Goal: Information Seeking & Learning: Learn about a topic

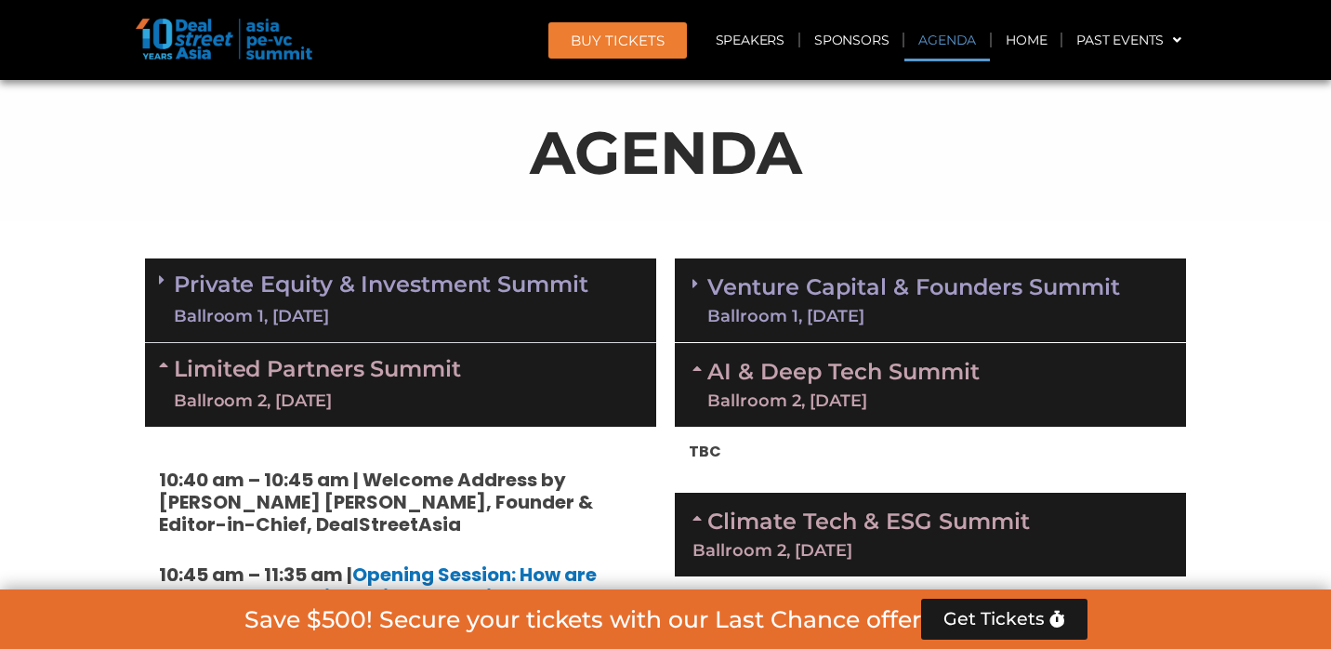
scroll to position [898, 0]
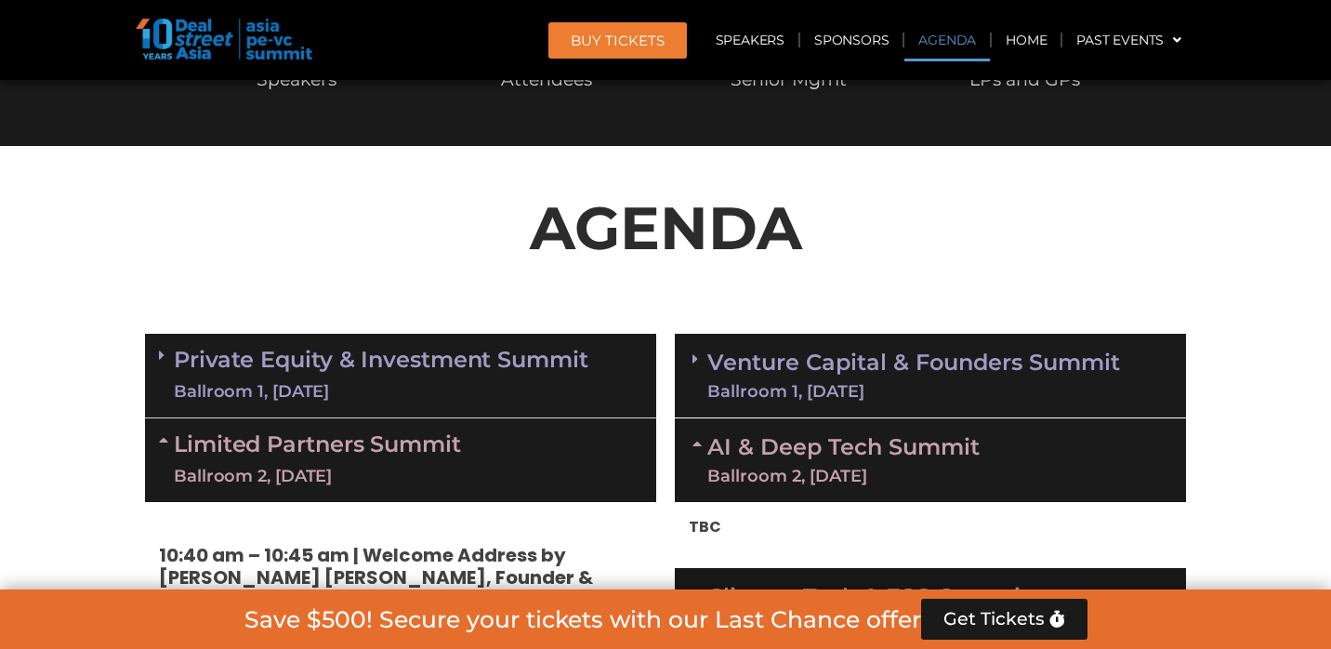
click at [794, 471] on div "Ballroom 2, [DATE]" at bounding box center [843, 475] width 272 height 17
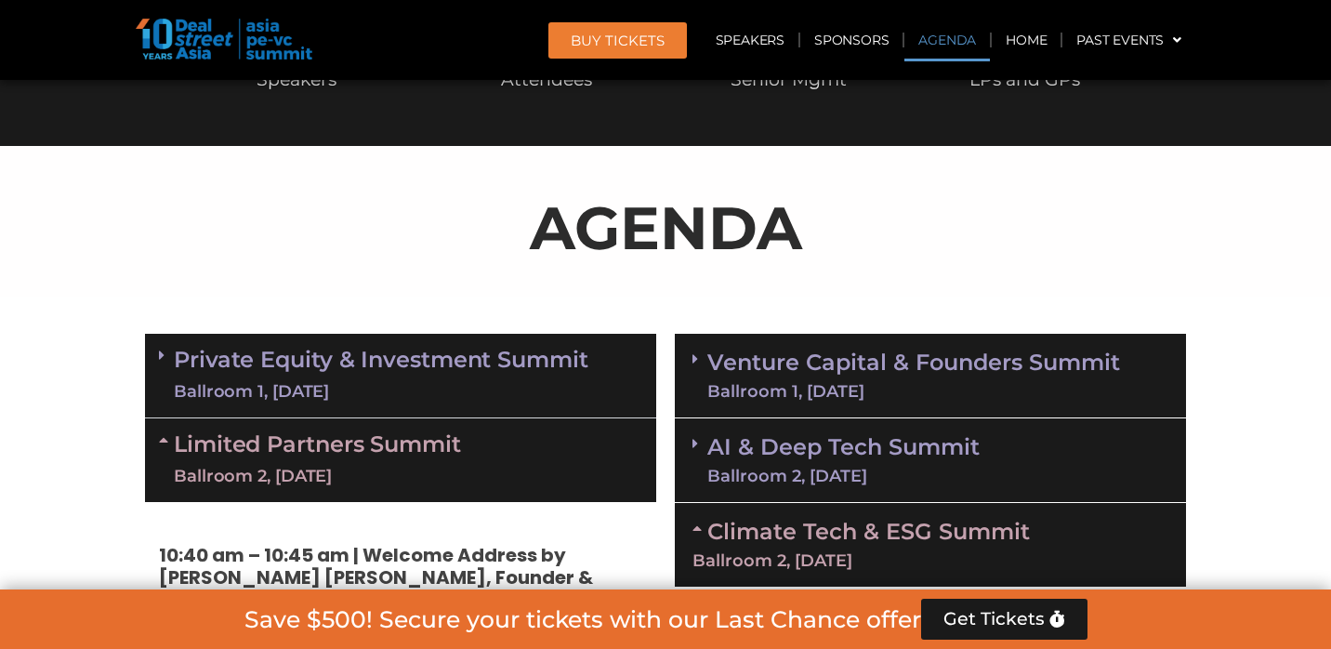
click at [795, 467] on div "Ballroom 2, [DATE]" at bounding box center [843, 475] width 272 height 17
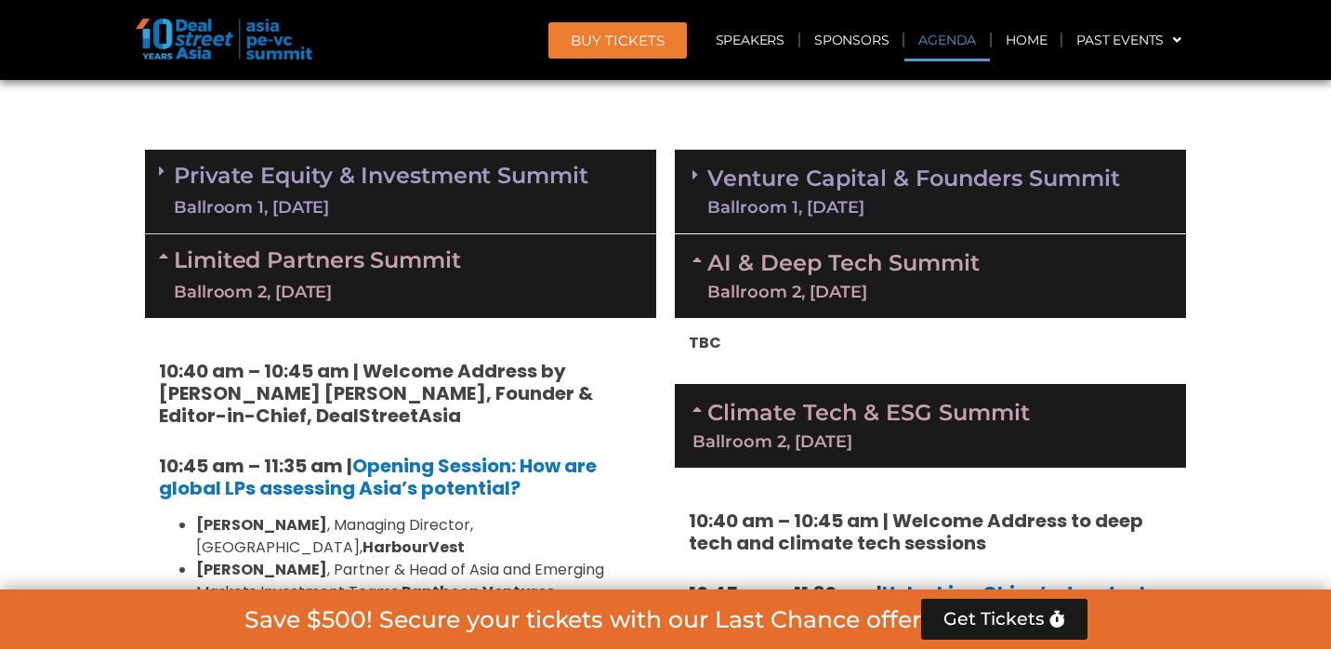
scroll to position [1099, 0]
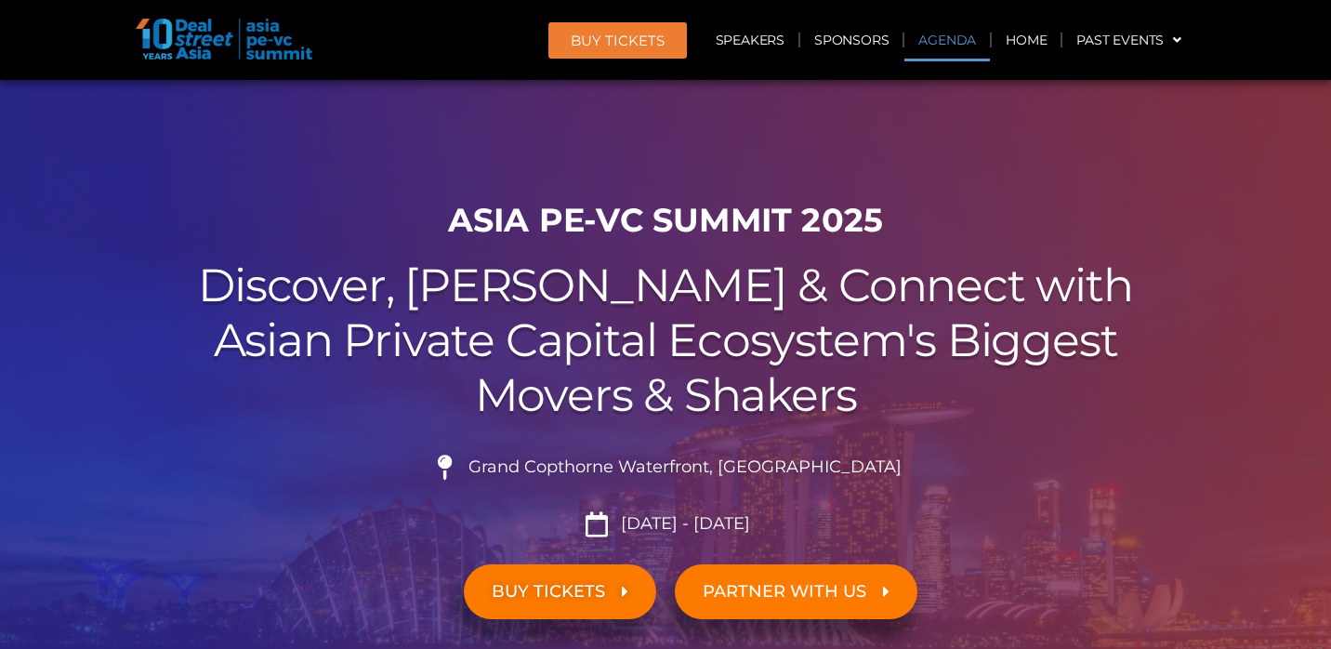
click at [936, 44] on link "Agenda" at bounding box center [947, 40] width 86 height 43
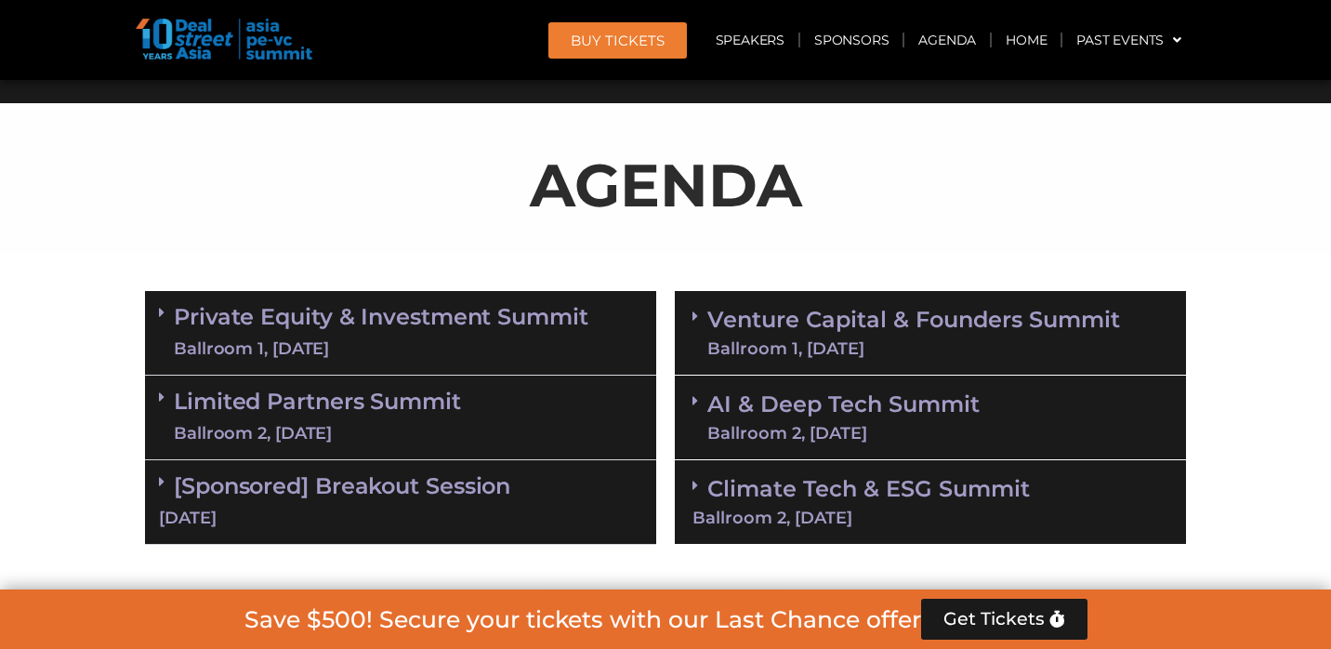
scroll to position [1099, 0]
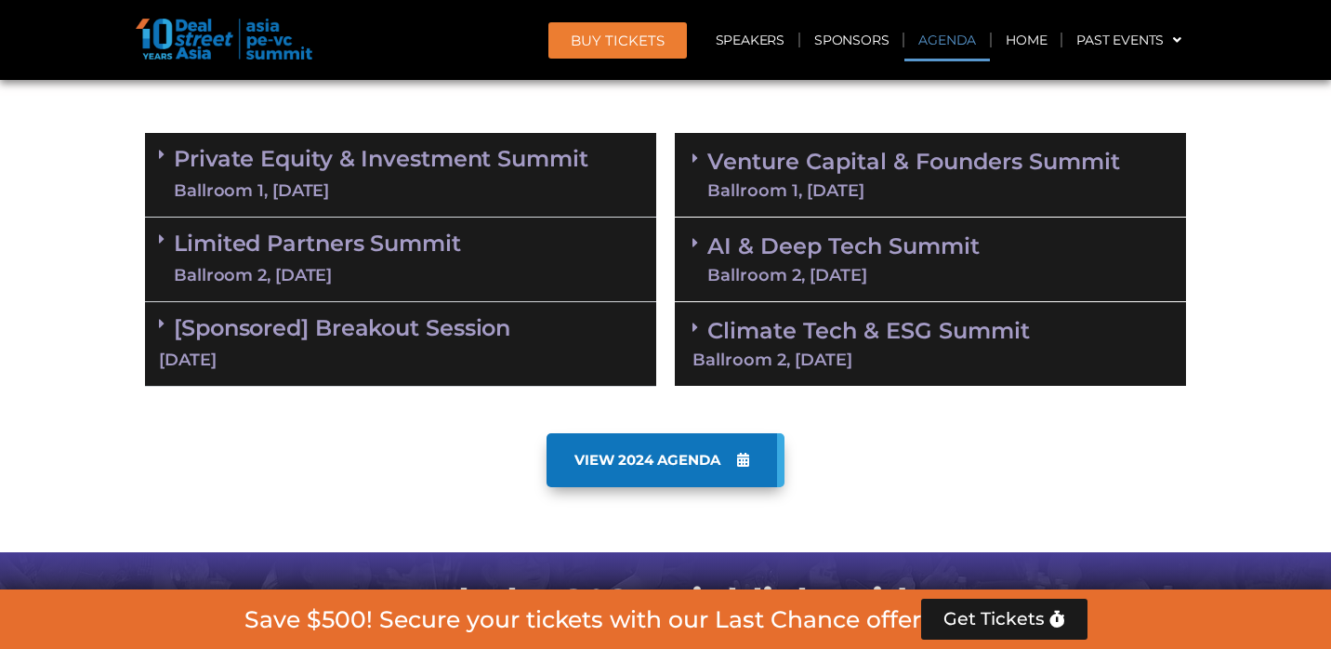
click at [848, 267] on div "Ballroom 2, [DATE]" at bounding box center [843, 275] width 272 height 17
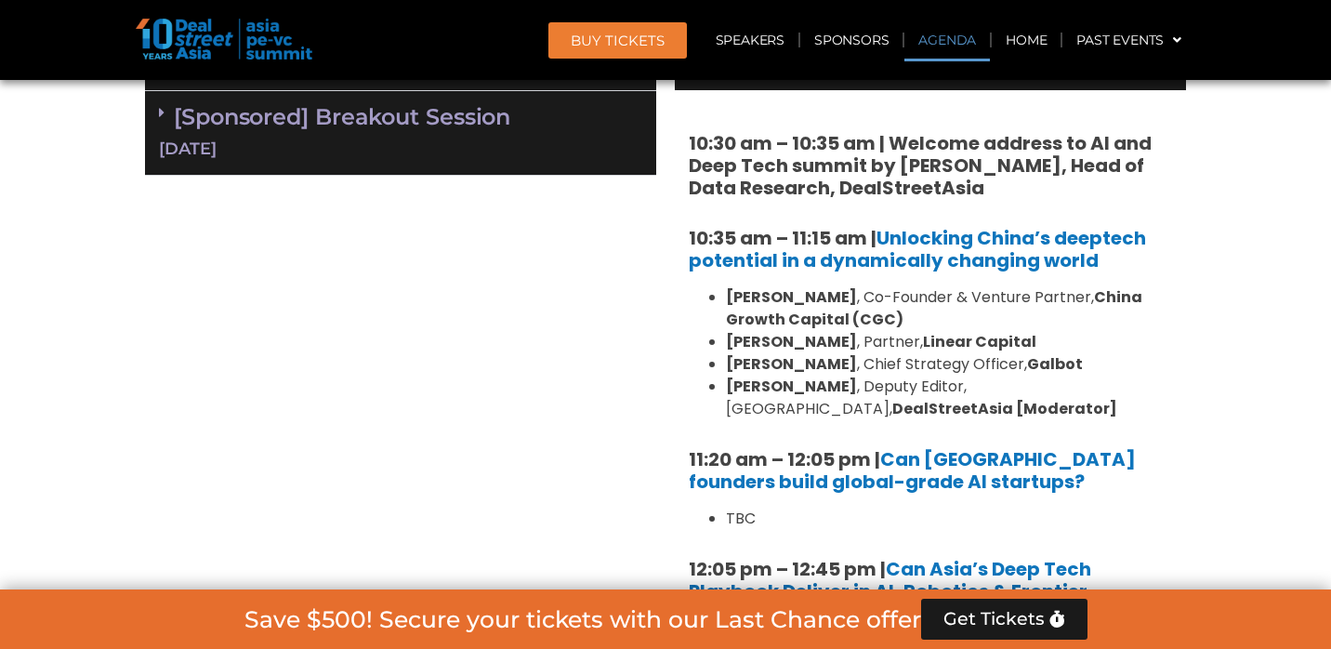
scroll to position [1312, 0]
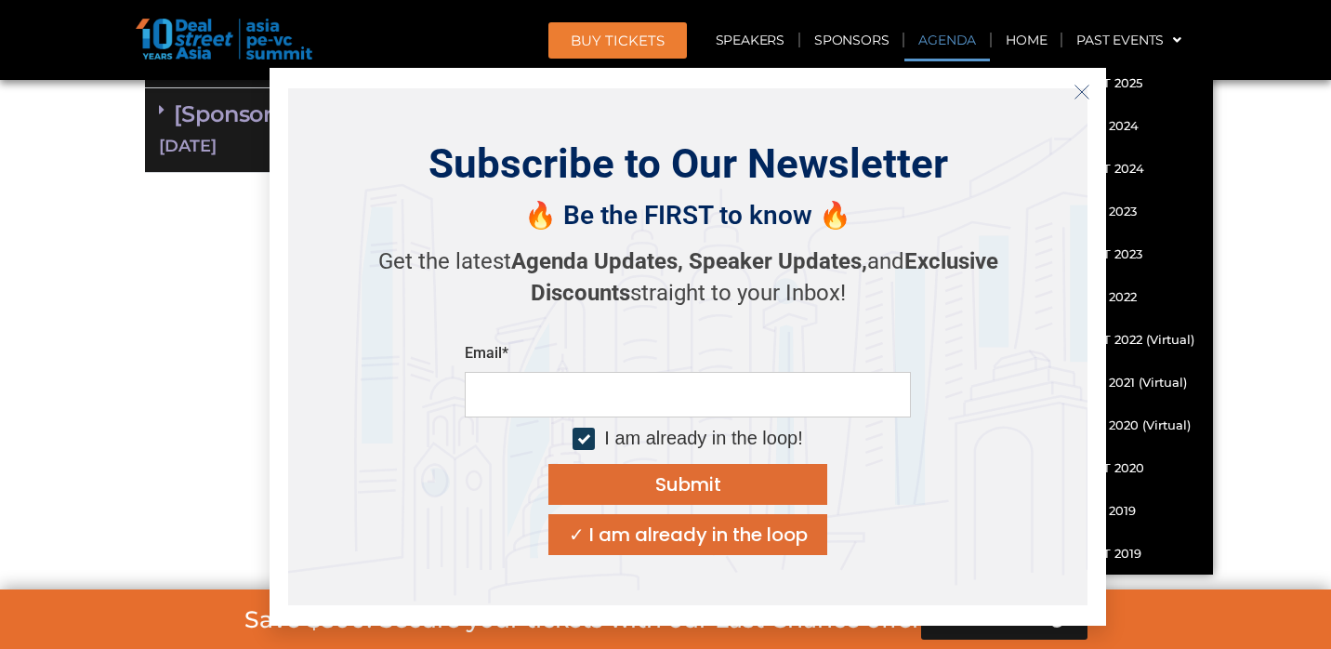
click at [1081, 94] on icon "Close" at bounding box center [1081, 92] width 17 height 17
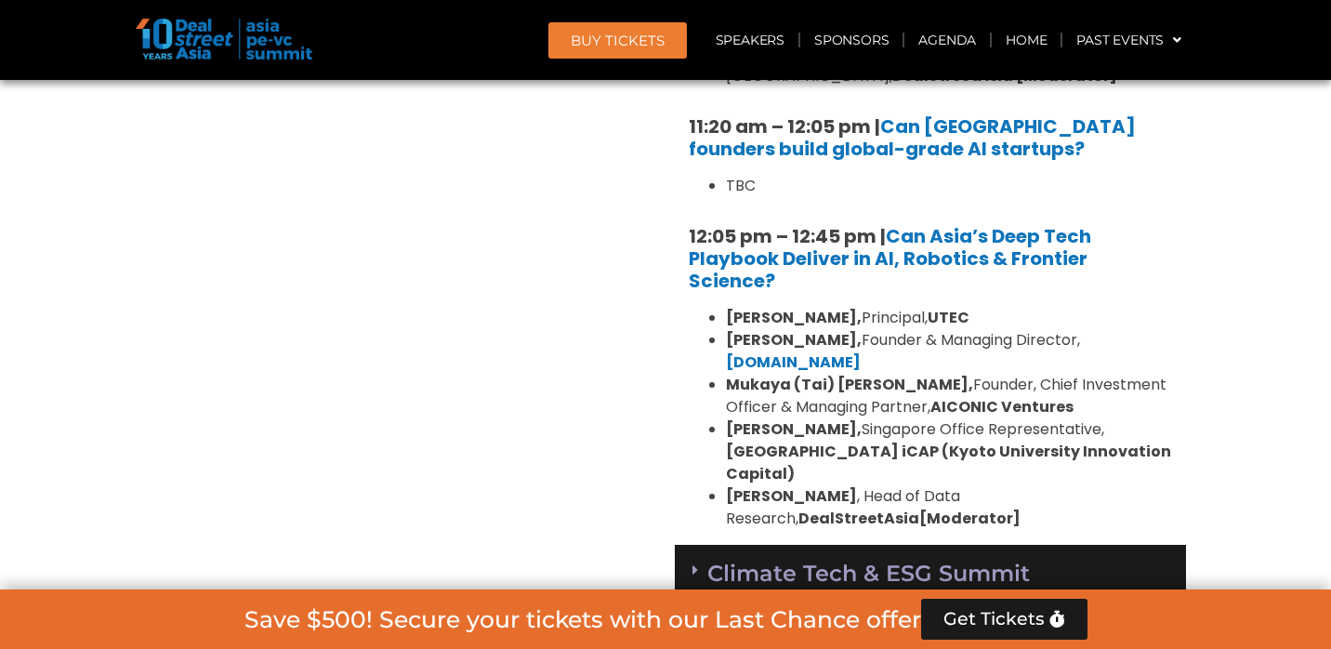
scroll to position [1645, 0]
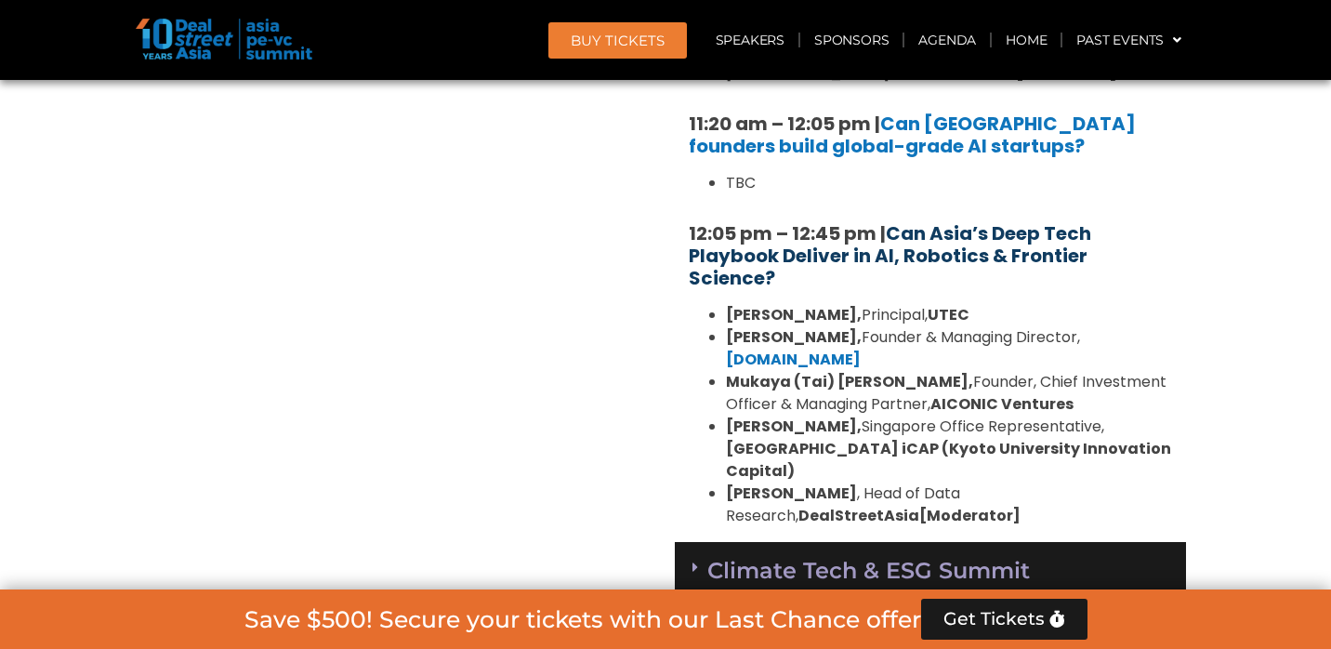
click at [1039, 253] on link "Can Asia’s Deep Tech Playbook Deliver in AI, Robotics & Frontier Science?" at bounding box center [890, 255] width 402 height 71
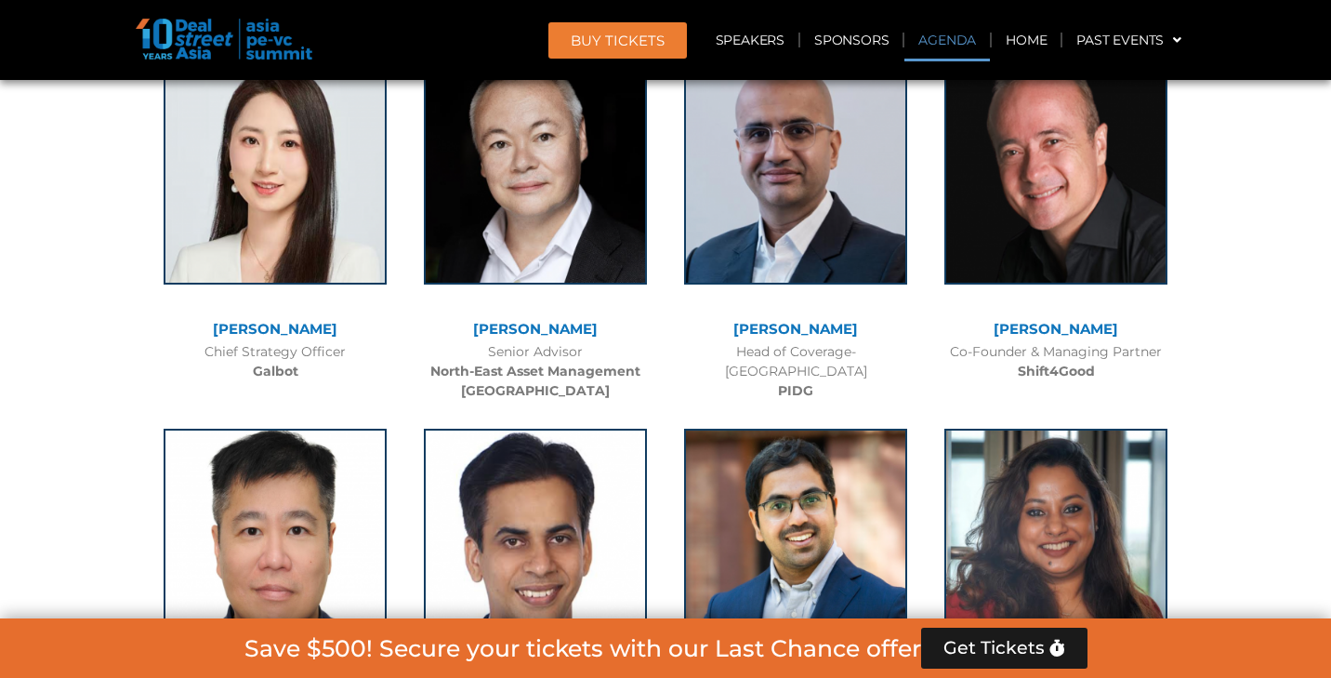
click at [944, 40] on link "Agenda" at bounding box center [947, 40] width 86 height 43
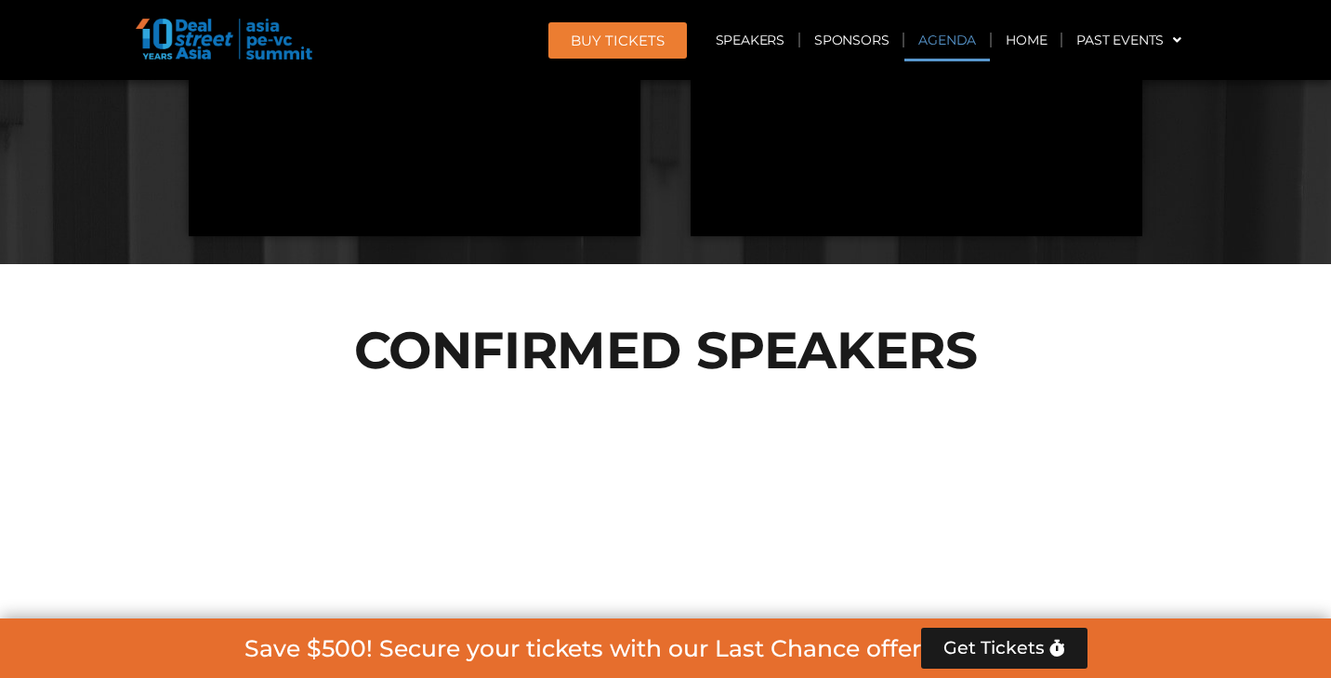
scroll to position [1103, 0]
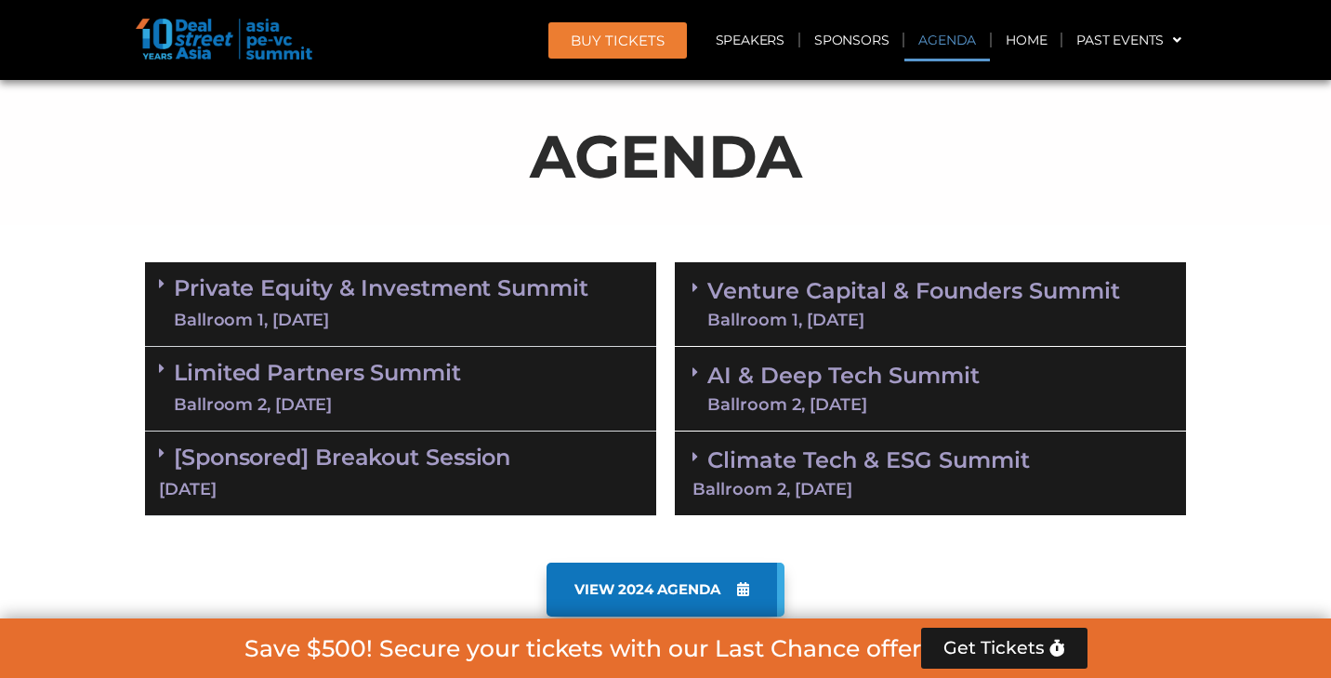
click at [820, 383] on link "AI & Deep Tech Summit Ballroom 2, [DATE]" at bounding box center [843, 388] width 272 height 48
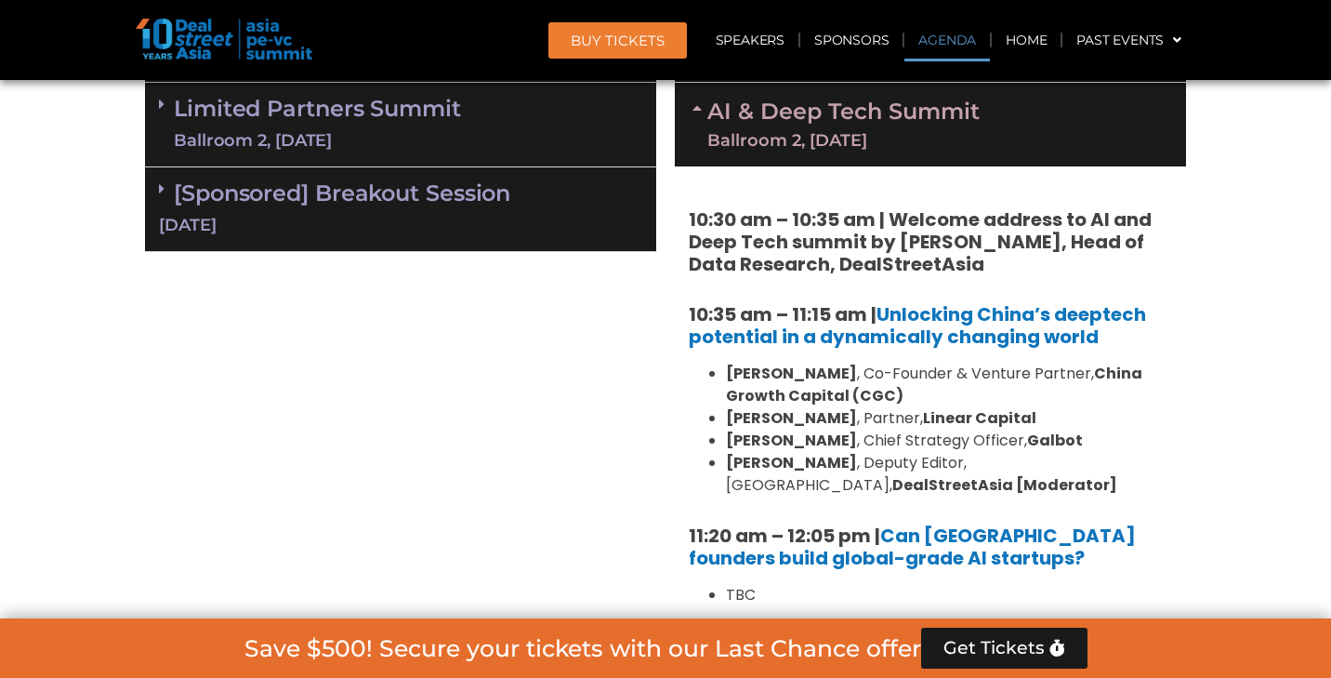
scroll to position [1398, 0]
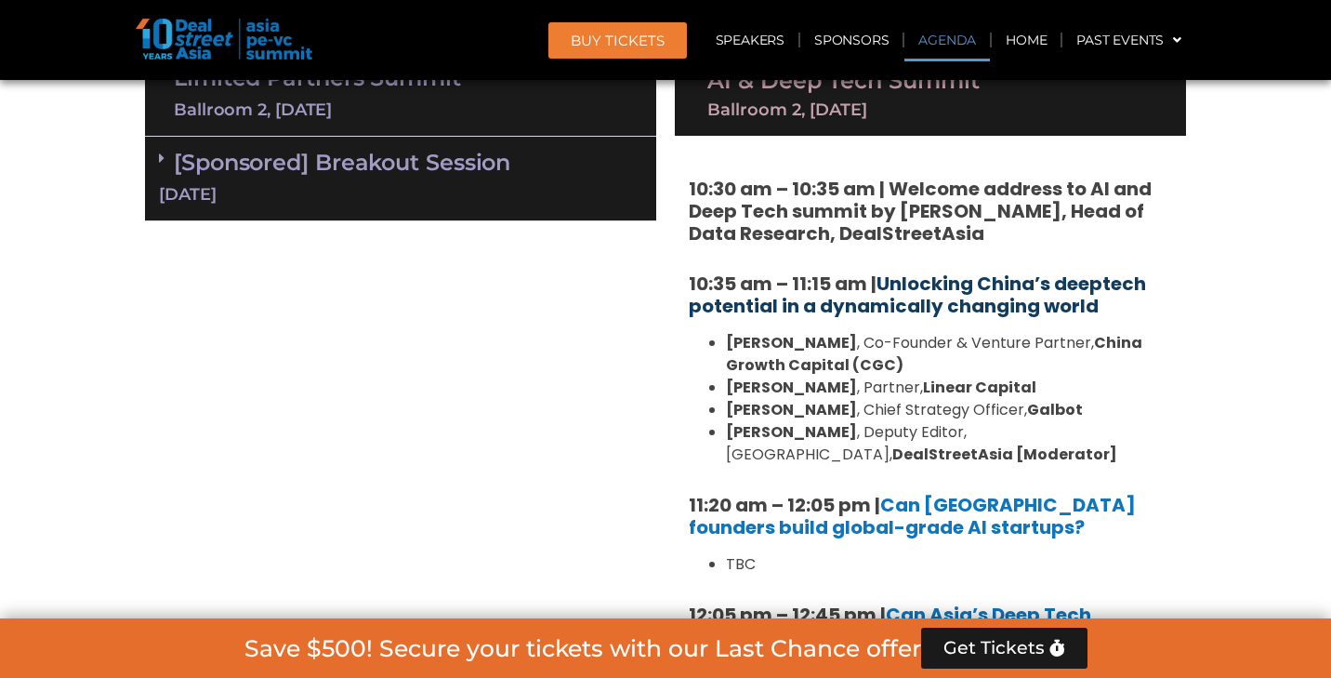
click at [903, 294] on link "Unlocking China’s deeptech potential in a dynamically changing world" at bounding box center [917, 294] width 457 height 48
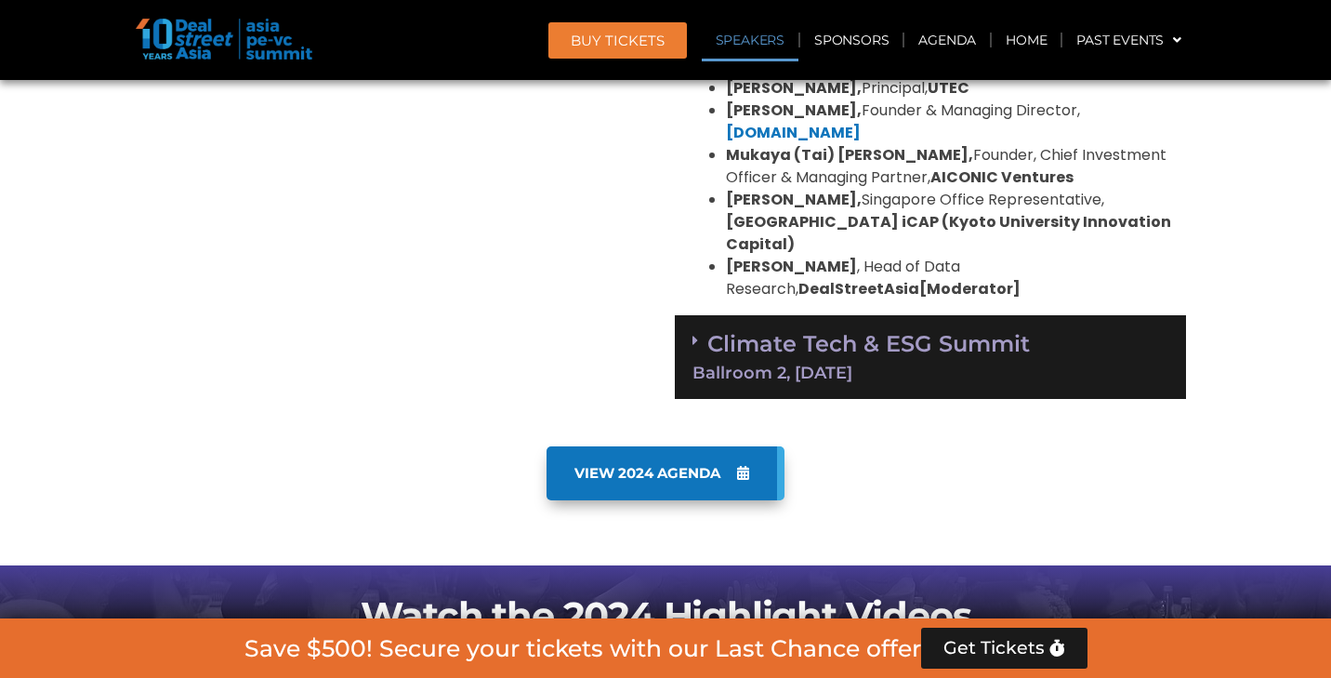
scroll to position [2017, 0]
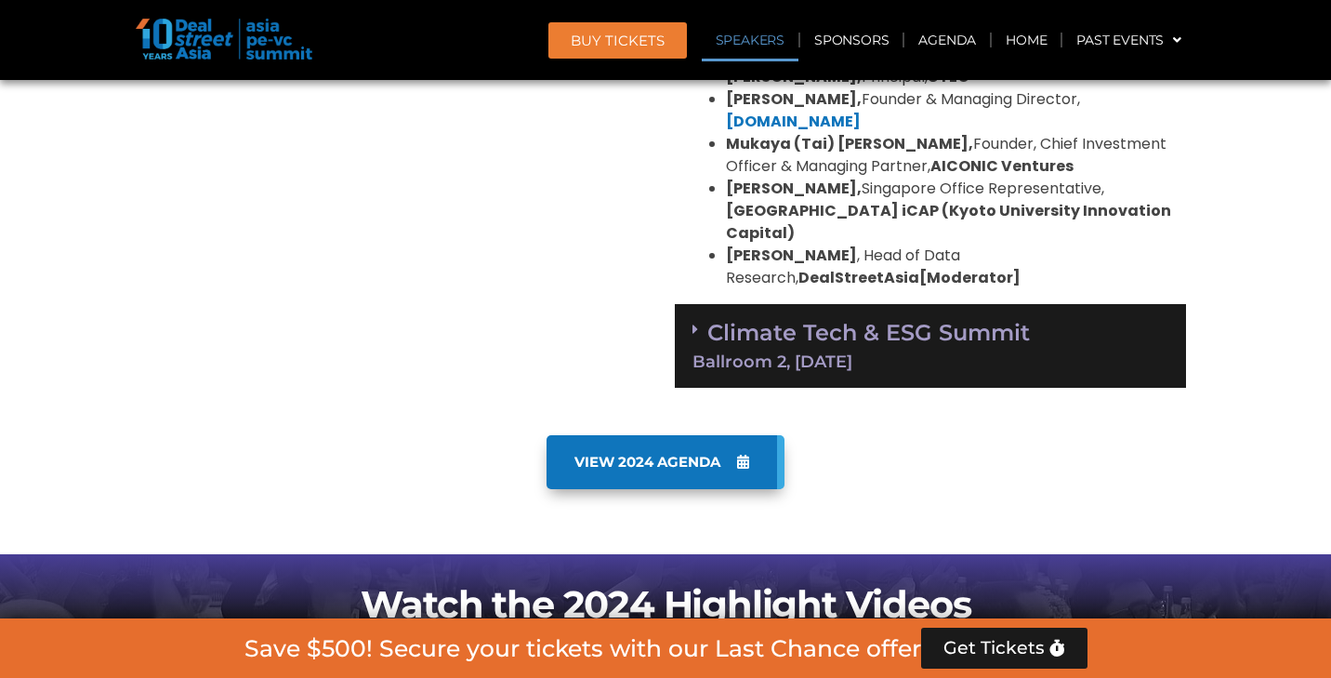
click at [790, 353] on div "Ballroom 2, [DATE]" at bounding box center [930, 361] width 476 height 17
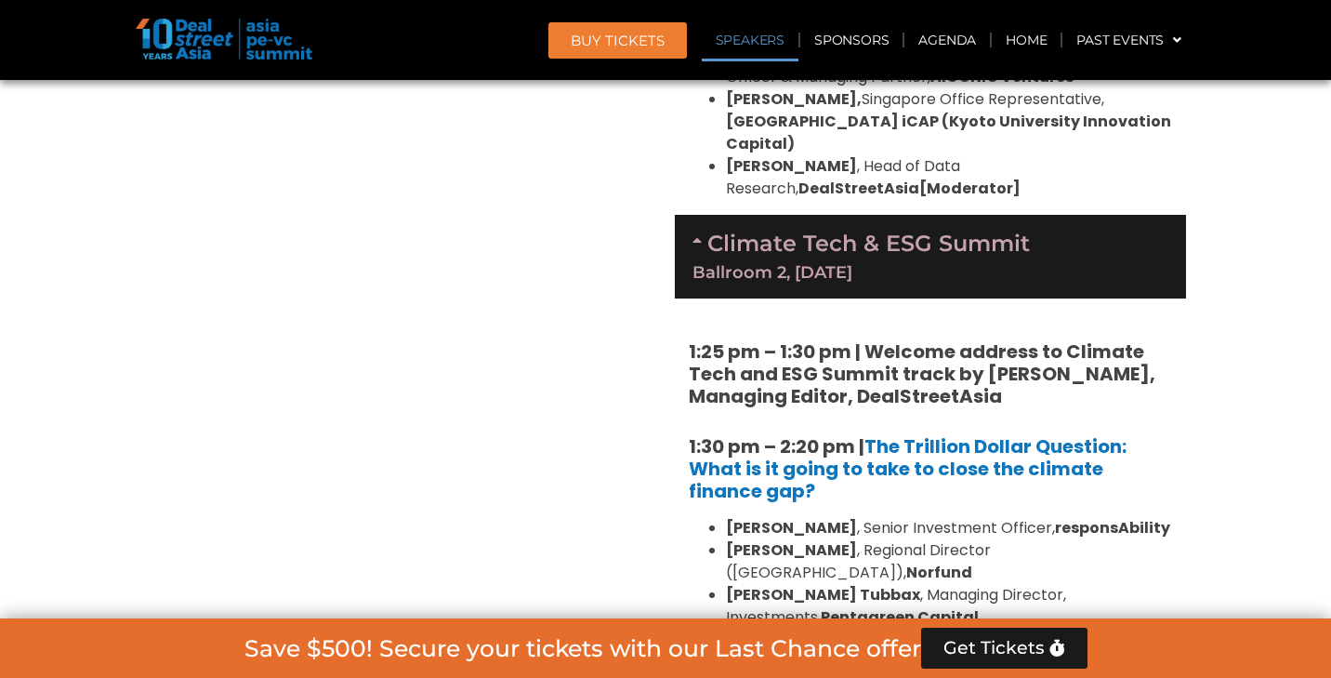
scroll to position [1943, 0]
